Goal: Information Seeking & Learning: Understand process/instructions

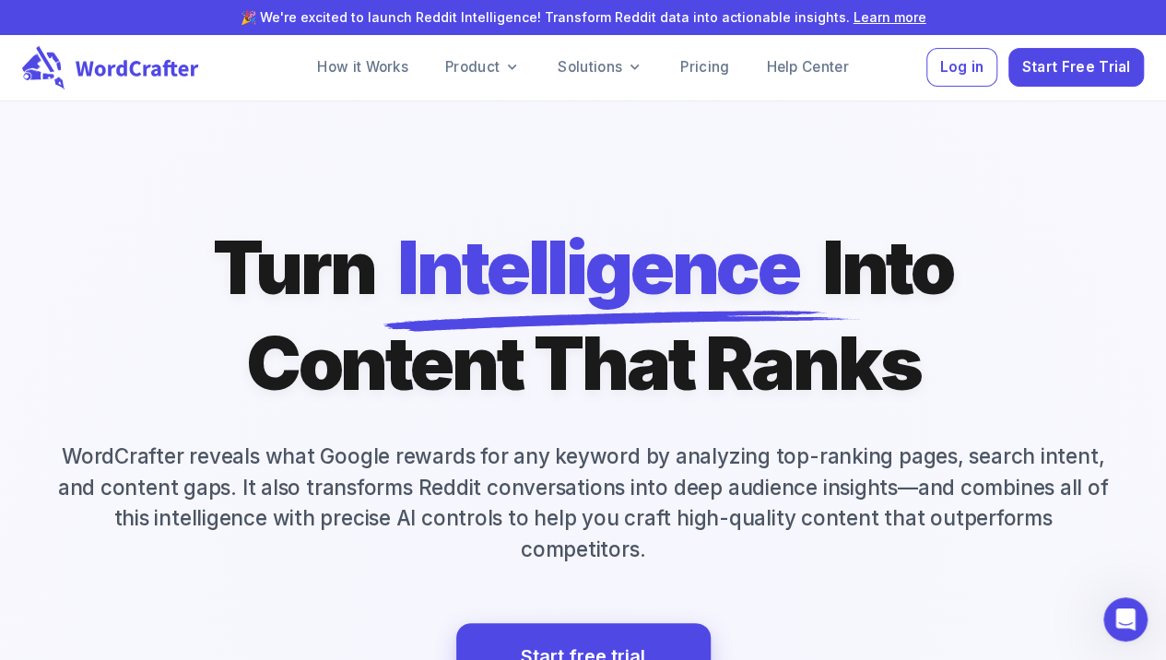
click at [420, 484] on p "WordCrafter reveals what Google rewards for any keyword by analyzing top-rankin…" at bounding box center [583, 503] width 1122 height 124
click at [387, 63] on link "How it Works" at bounding box center [362, 67] width 121 height 37
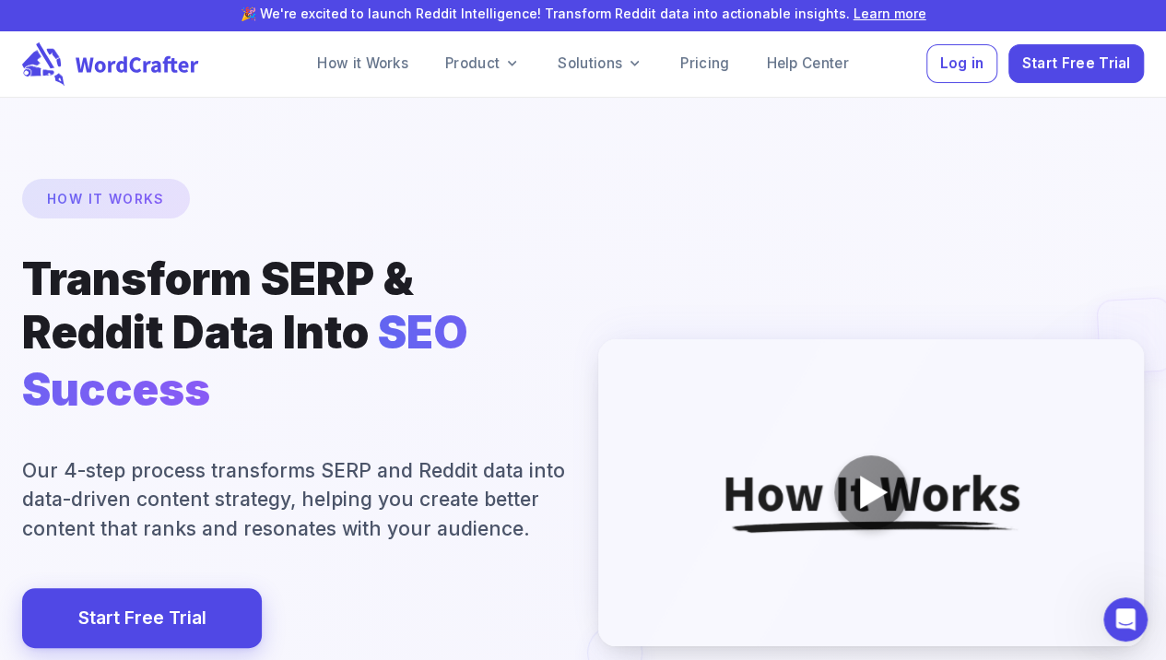
scroll to position [65, 0]
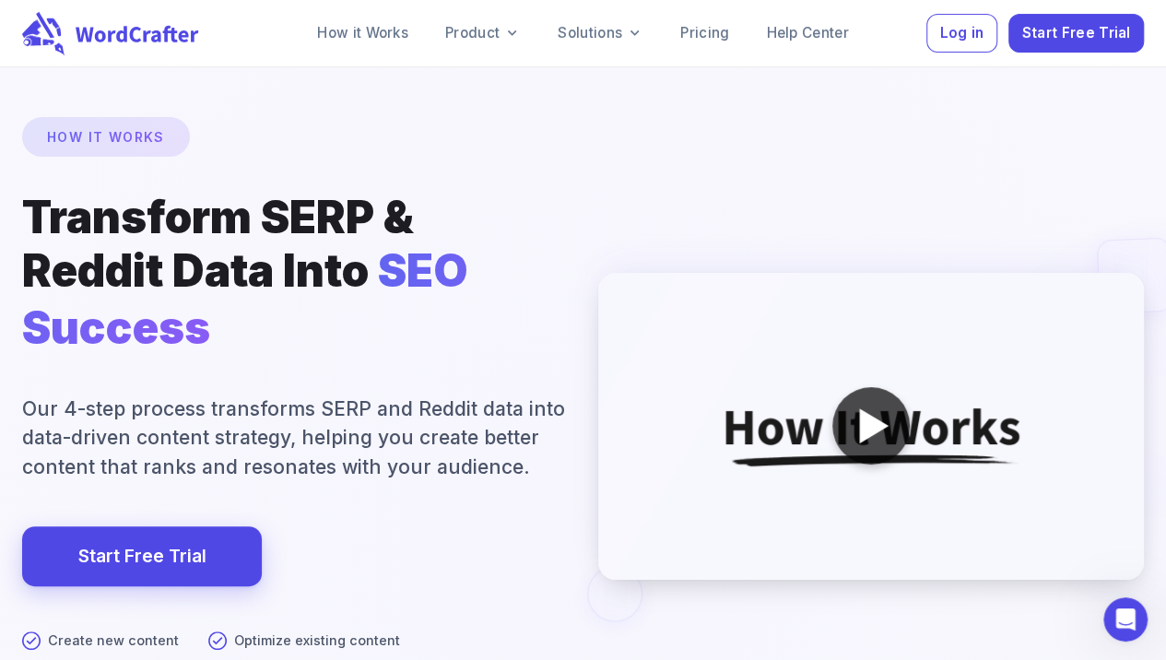
click at [861, 420] on div at bounding box center [874, 425] width 30 height 35
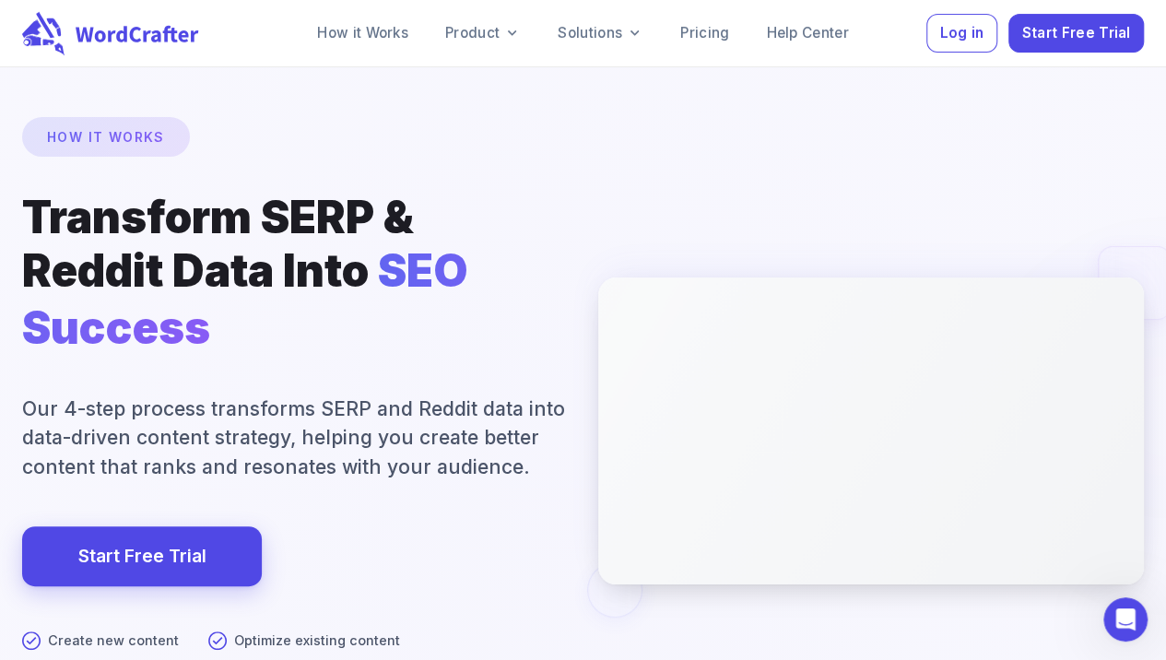
click at [482, 532] on div at bounding box center [583, 554] width 2333 height 2070
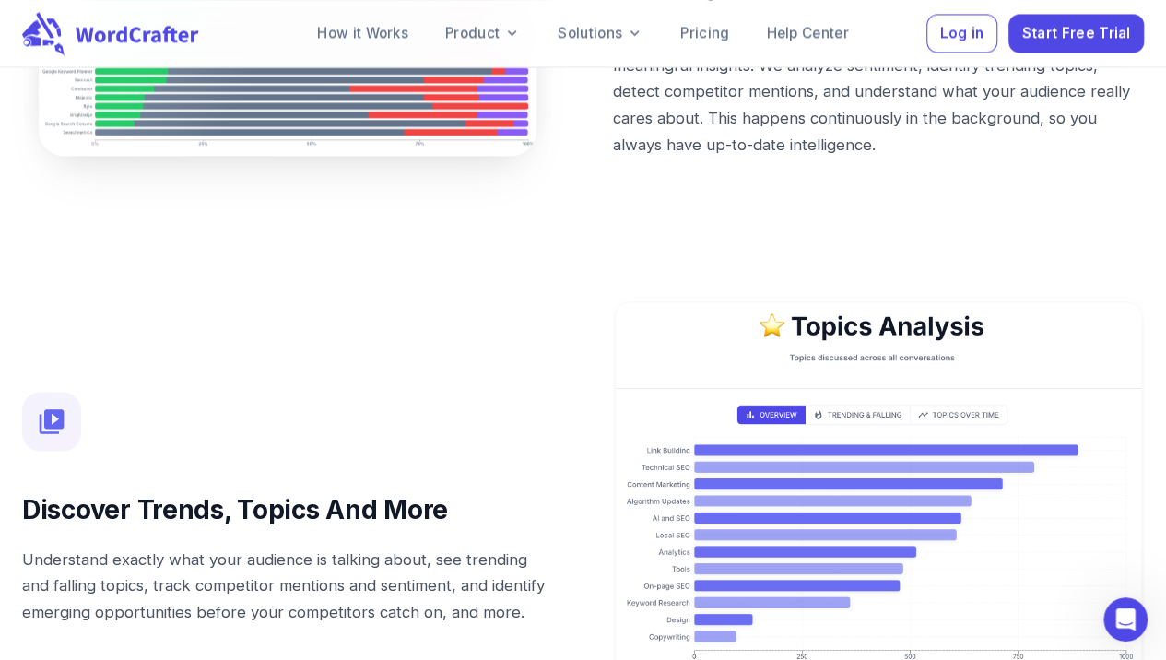
scroll to position [4925, 0]
